Goal: Find specific page/section: Find specific page/section

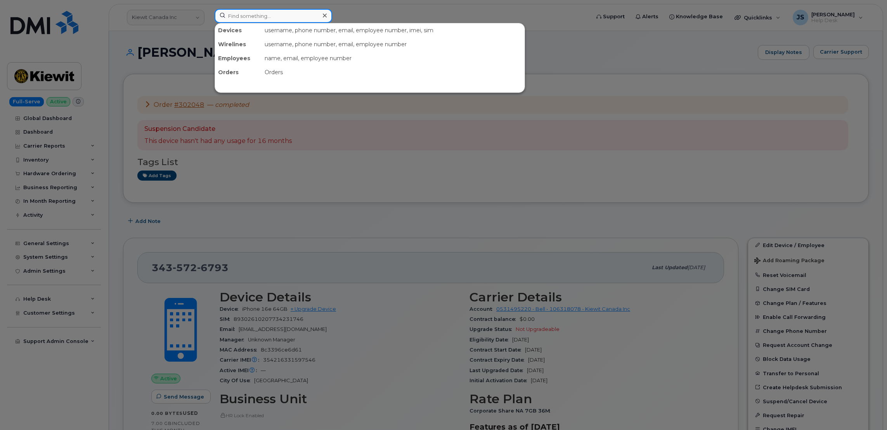
paste input "563-468-0979"
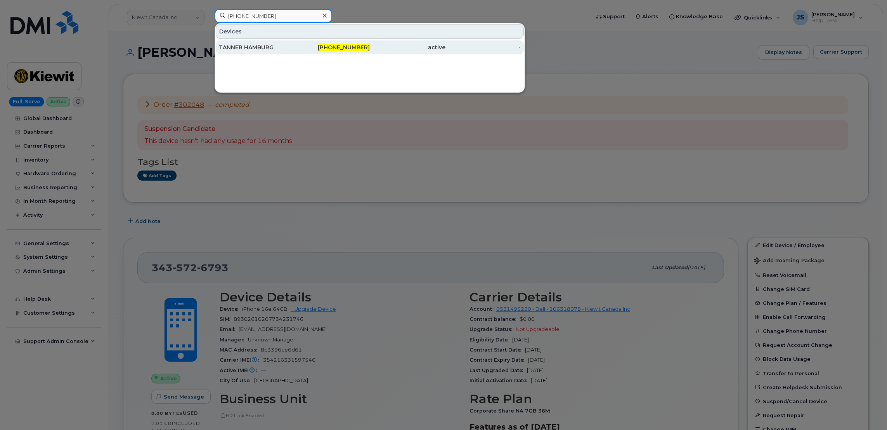
type input "563-468-0979"
click at [262, 45] on div "TANNER HAMBURG" at bounding box center [257, 47] width 76 height 8
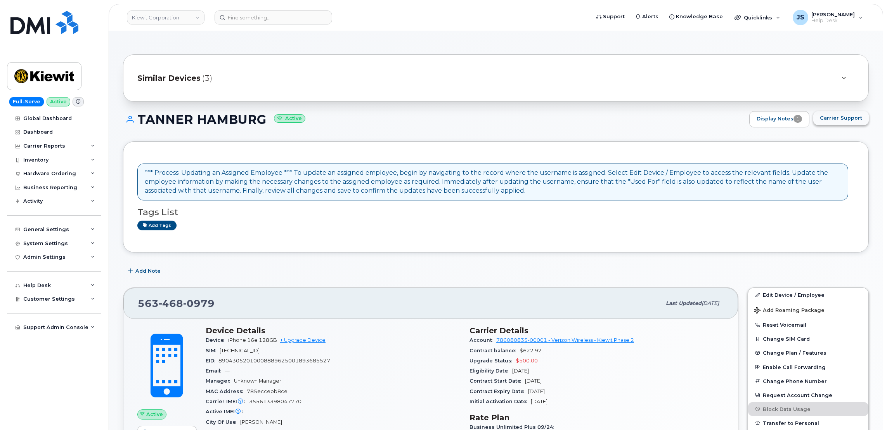
click at [847, 117] on span "Carrier Support" at bounding box center [841, 117] width 42 height 7
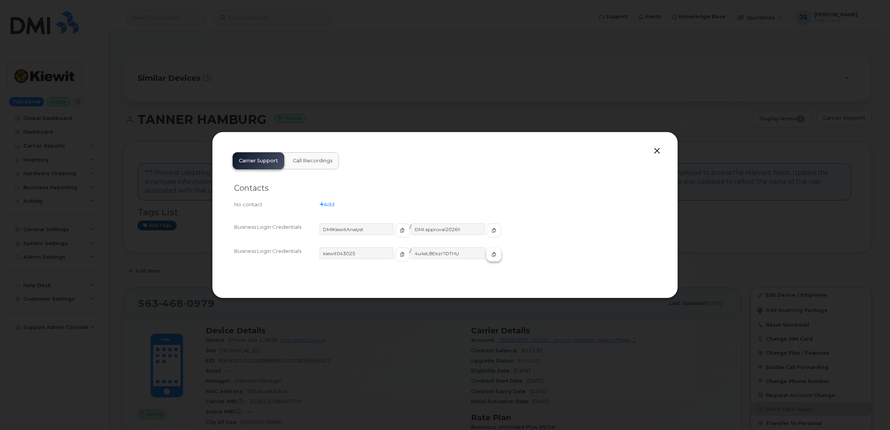
click at [491, 256] on icon "button" at bounding box center [493, 254] width 5 height 5
click at [246, 75] on div at bounding box center [445, 215] width 890 height 430
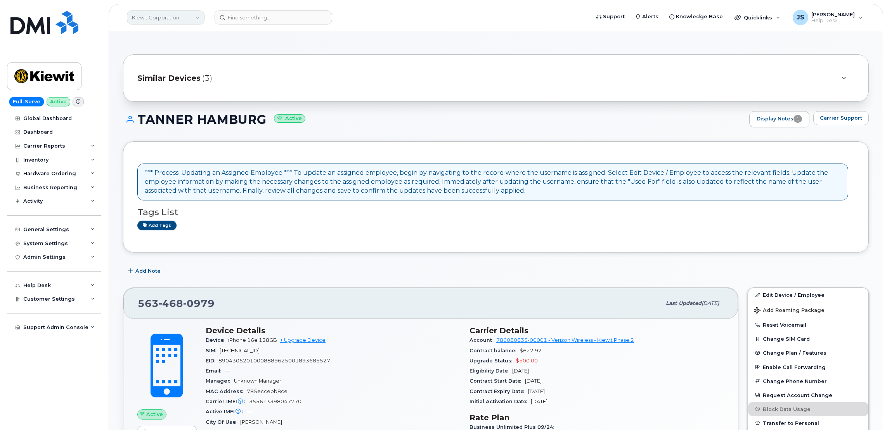
click at [194, 14] on link "Kiewit Corporation" at bounding box center [166, 17] width 78 height 14
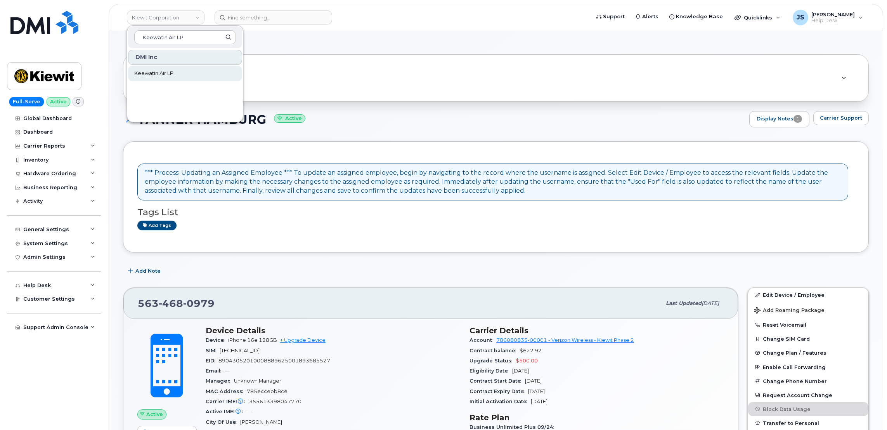
type input "Keewatin Air LP"
click at [178, 69] on link "Keewatin Air LP." at bounding box center [185, 74] width 114 height 16
